Goal: Information Seeking & Learning: Learn about a topic

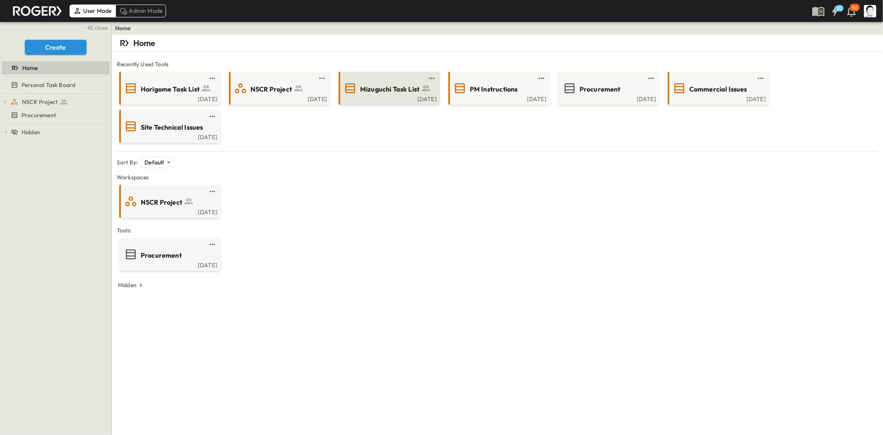
click at [385, 91] on span "Mizuguchi Task List" at bounding box center [389, 89] width 59 height 10
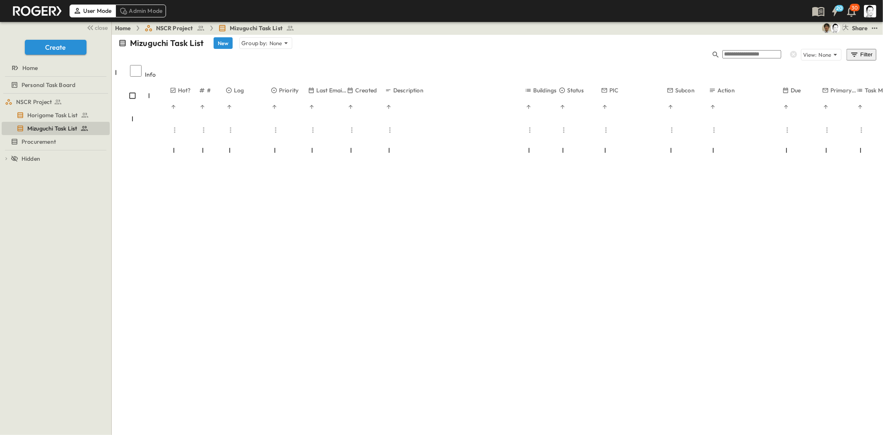
scroll to position [506, 0]
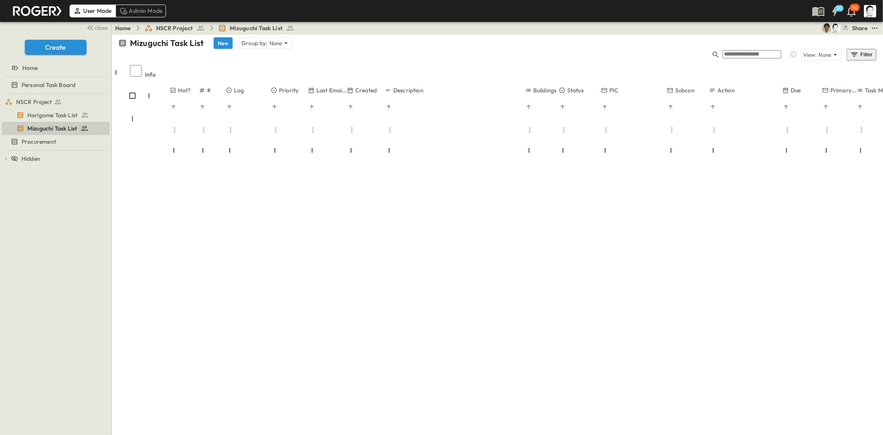
scroll to position [2069, 0]
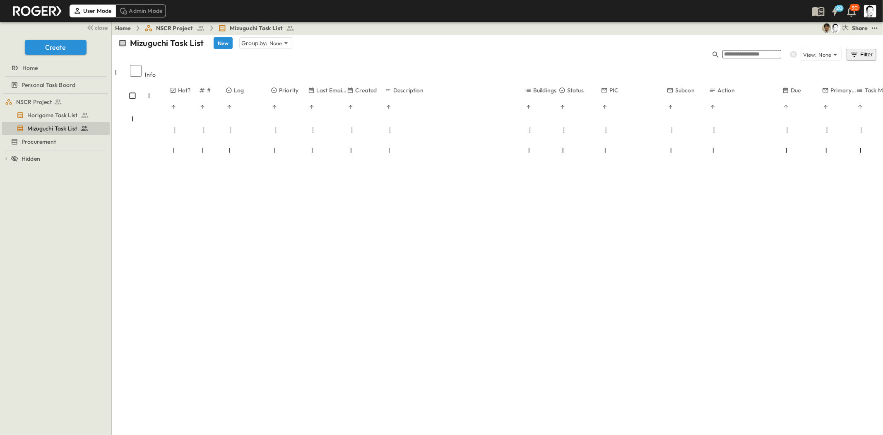
click at [270, 413] on span "Progress/Temp" at bounding box center [257, 416] width 34 height 7
click at [536, 167] on span "OCC" at bounding box center [534, 169] width 11 height 7
